Goal: Subscribe to service/newsletter

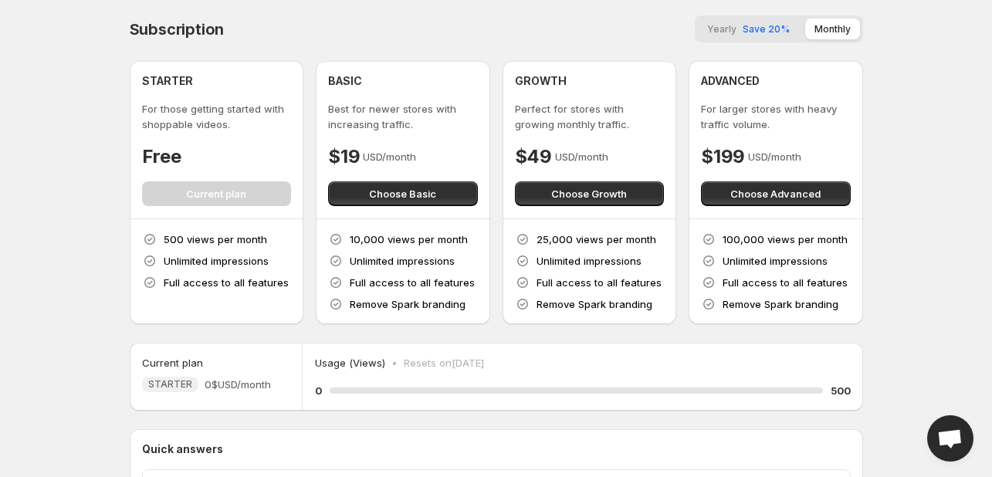
click at [766, 31] on span "Save 20%" at bounding box center [766, 29] width 47 height 12
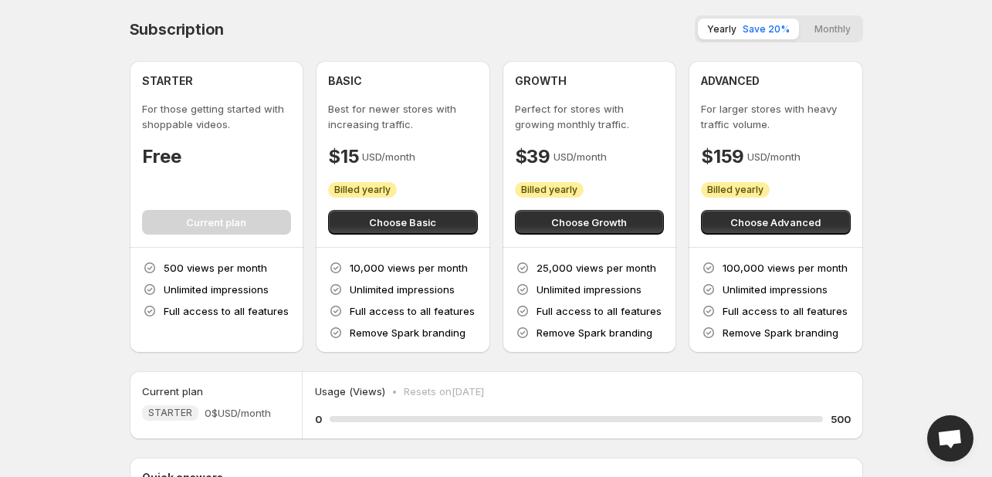
click at [837, 27] on button "Monthly" at bounding box center [832, 29] width 55 height 21
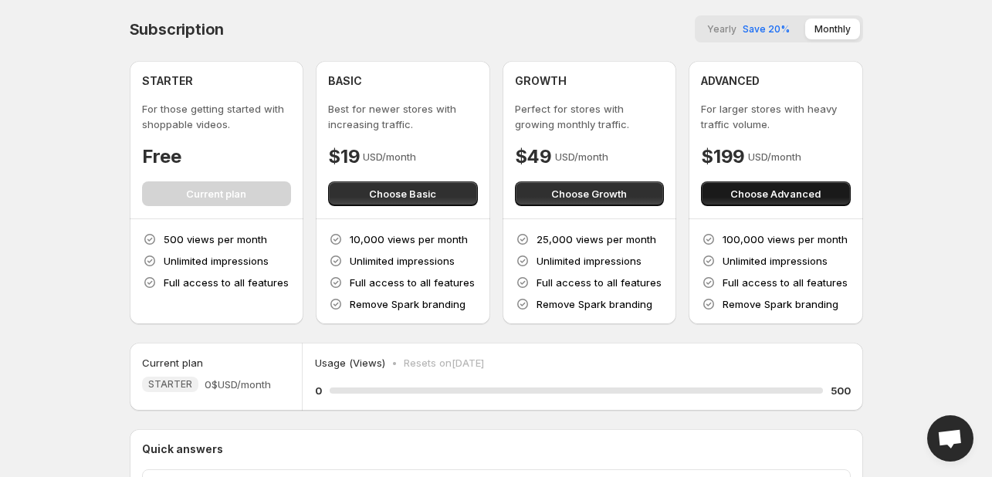
click at [739, 198] on span "Choose Advanced" at bounding box center [775, 193] width 90 height 15
